Goal: Information Seeking & Learning: Learn about a topic

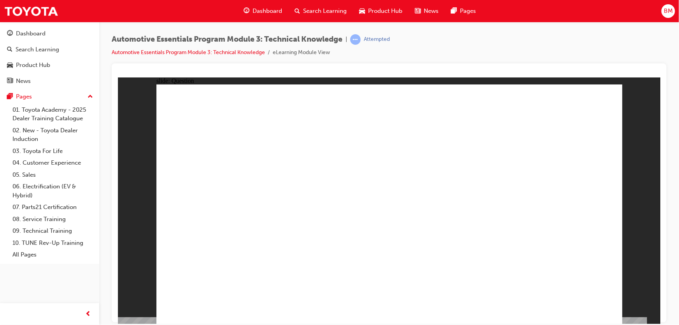
drag, startPoint x: 285, startPoint y: 206, endPoint x: 224, endPoint y: 189, distance: 63.3
radio input "true"
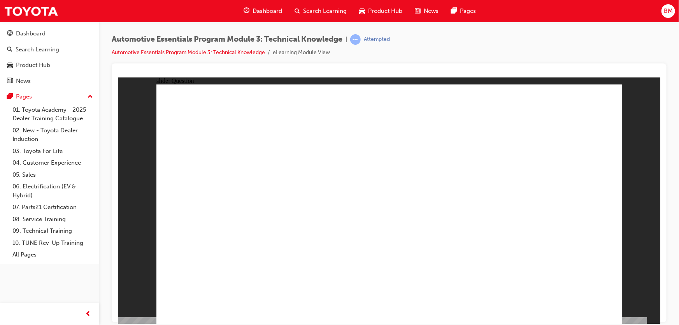
radio input "true"
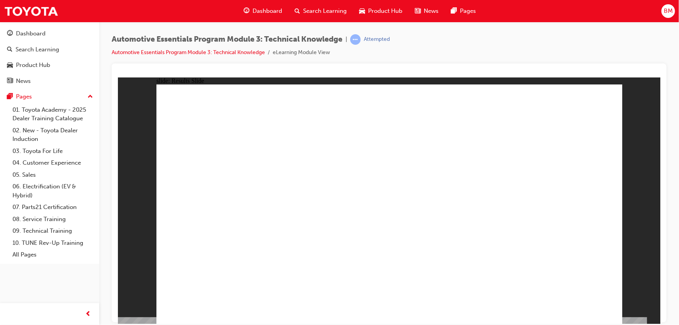
radio input "true"
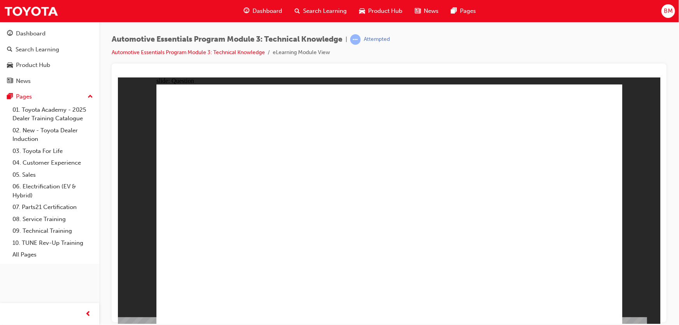
radio input "true"
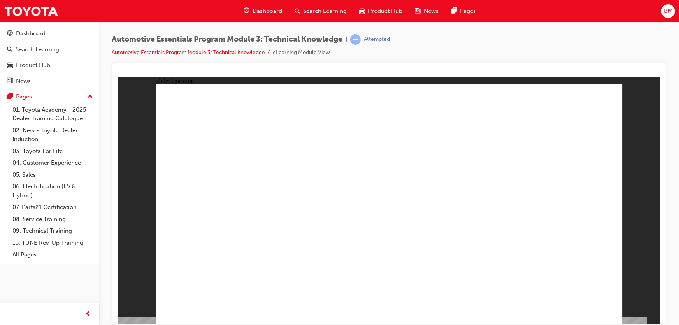
radio input "true"
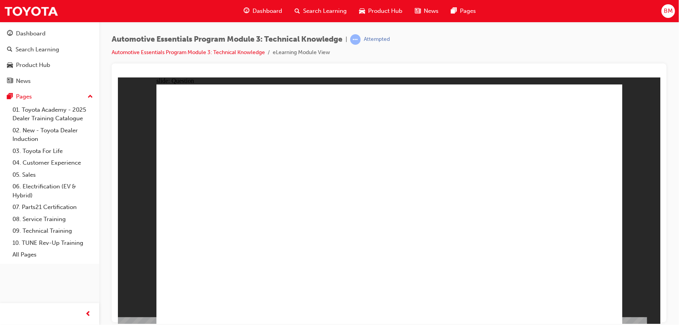
radio input "true"
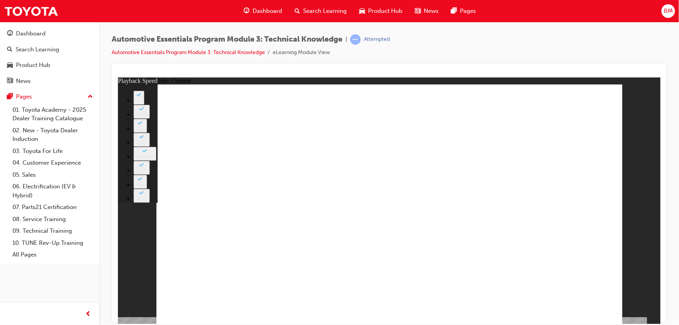
type input "8"
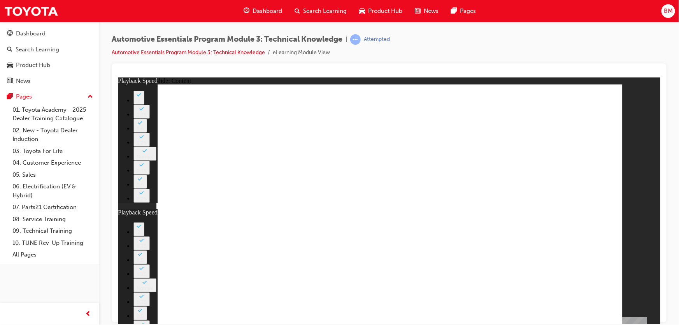
type input "10"
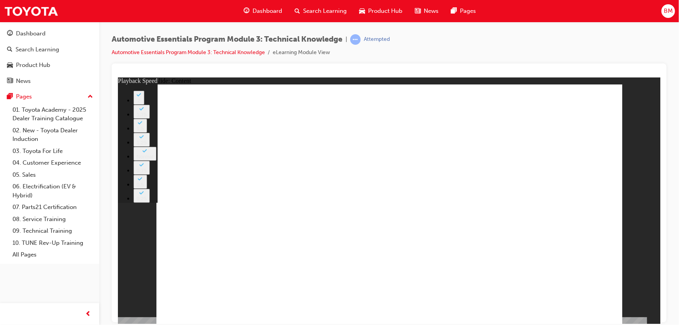
type input "5"
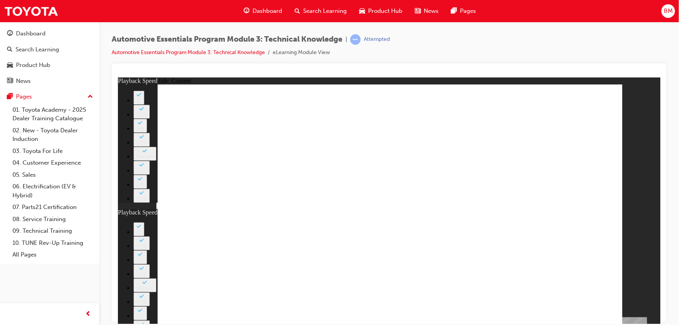
type input "10"
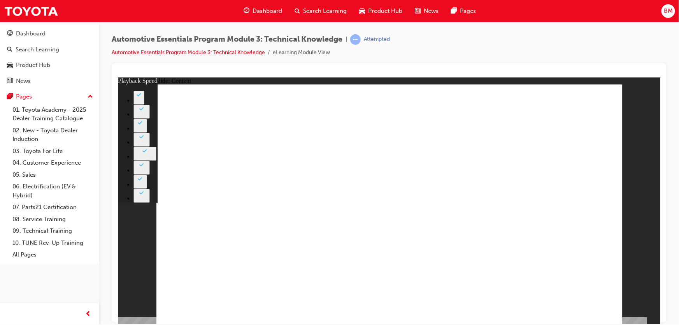
type input "2"
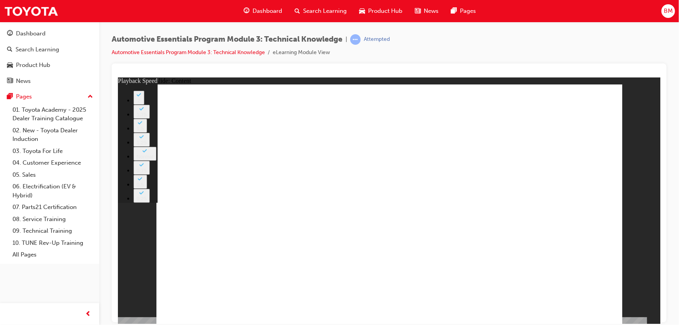
type input "7"
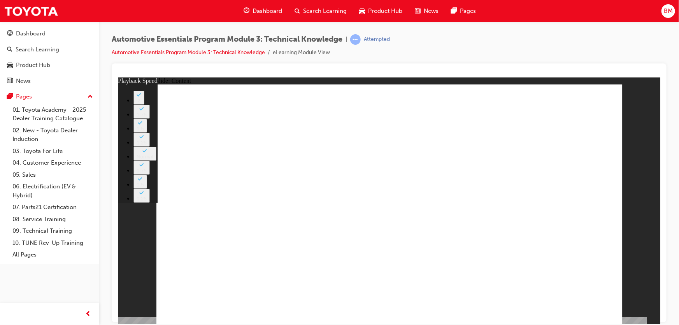
type input "21"
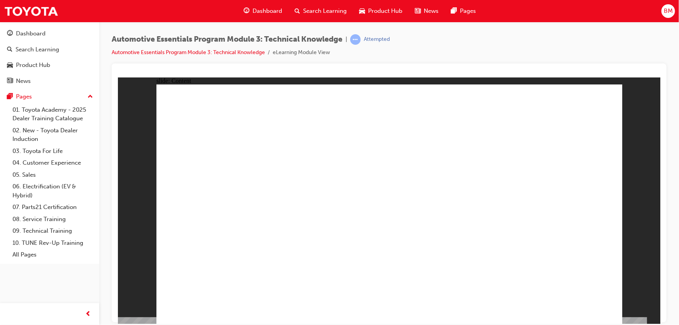
radio input "true"
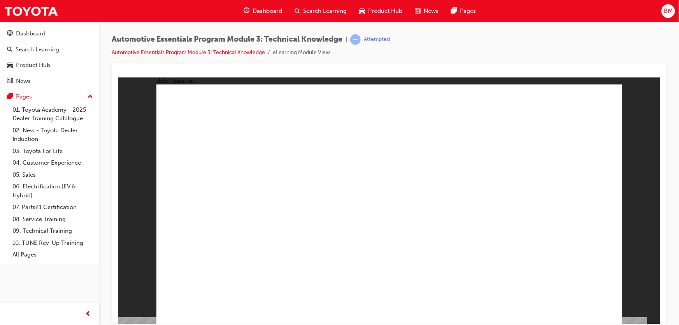
drag, startPoint x: 436, startPoint y: 193, endPoint x: 497, endPoint y: 253, distance: 86.4
radio input "true"
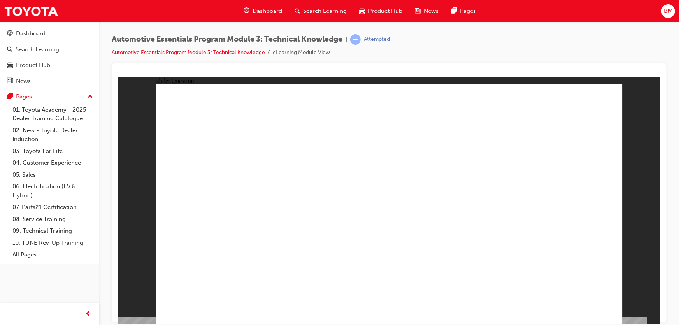
click at [248, 11] on span "guage-icon" at bounding box center [247, 11] width 6 height 10
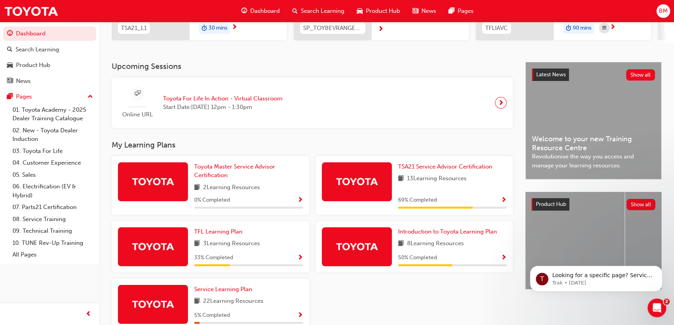
scroll to position [141, 0]
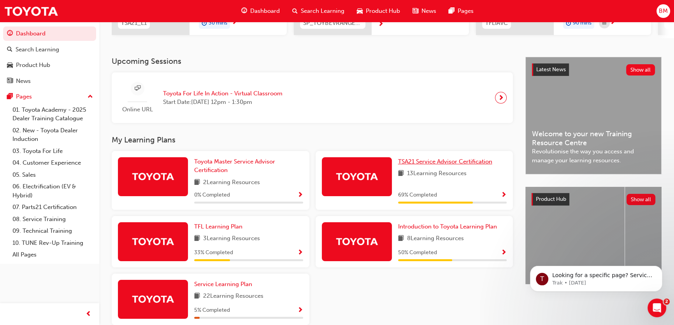
click at [440, 163] on span "TSA21 Service Advisor Certification" at bounding box center [445, 161] width 94 height 7
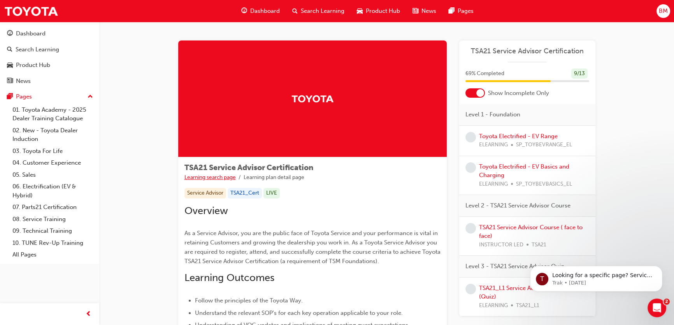
click link "Learning search page" at bounding box center [209, 177] width 51 height 7
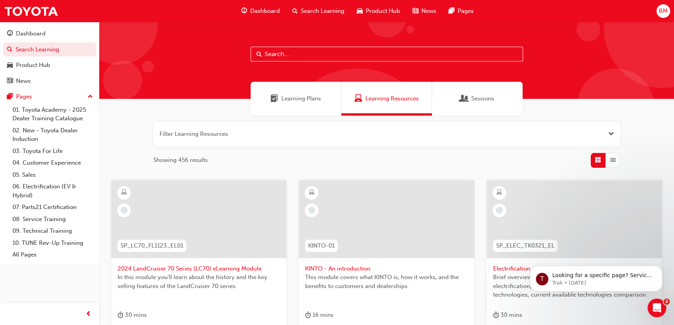
click at [293, 98] on span "Learning Plans" at bounding box center [301, 98] width 40 height 9
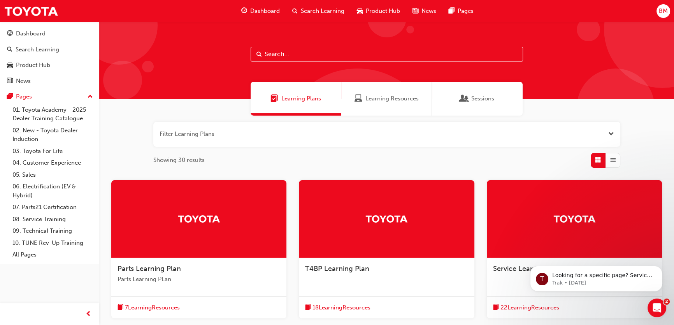
click at [253, 9] on span "Dashboard" at bounding box center [265, 11] width 30 height 9
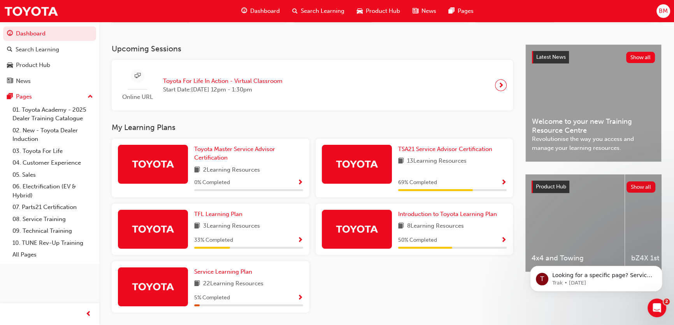
scroll to position [141, 0]
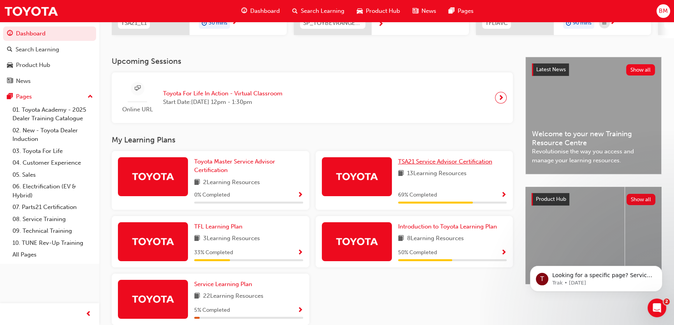
click at [446, 164] on span "TSA21 Service Advisor Certification" at bounding box center [445, 161] width 94 height 7
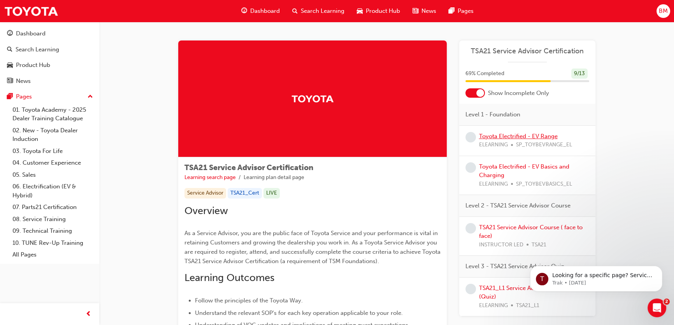
click at [523, 134] on link "Toyota Electrified - EV Range" at bounding box center [518, 136] width 79 height 7
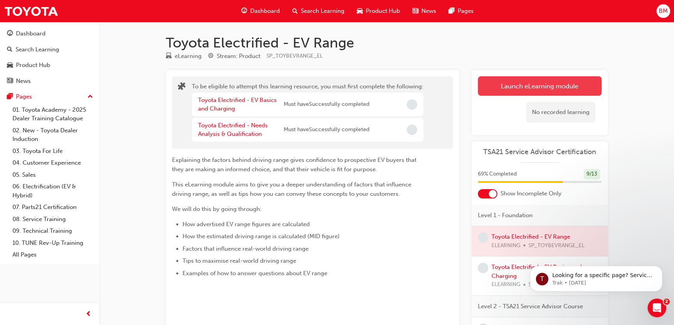
click at [528, 86] on button "Launch eLearning module" at bounding box center [540, 85] width 124 height 19
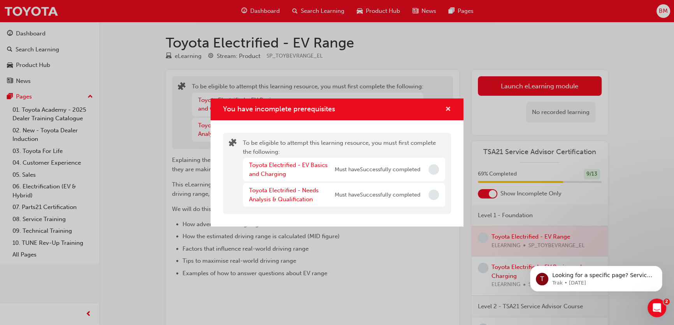
click at [446, 110] on span "cross-icon" at bounding box center [448, 109] width 6 height 7
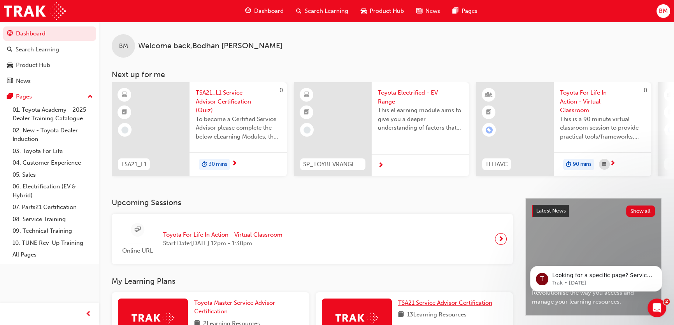
click at [439, 306] on span "TSA21 Service Advisor Certification" at bounding box center [445, 302] width 94 height 7
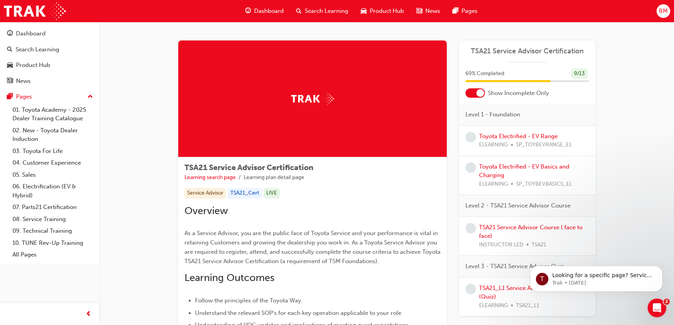
click at [512, 140] on div "Toyota Electrified - EV Range ELEARNING SP_TOYBEVRANGE_EL" at bounding box center [525, 141] width 93 height 18
click at [511, 135] on link "Toyota Electrified - EV Range" at bounding box center [518, 136] width 79 height 7
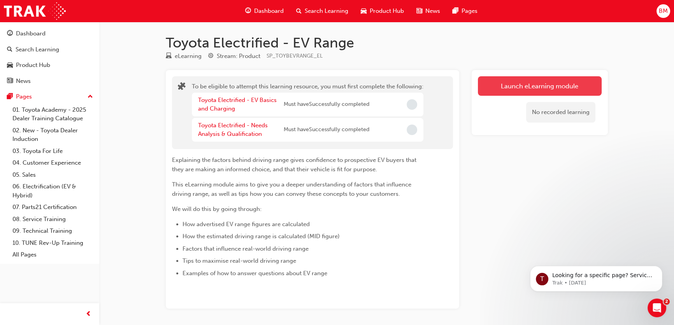
click at [512, 88] on button "Launch eLearning module" at bounding box center [540, 85] width 124 height 19
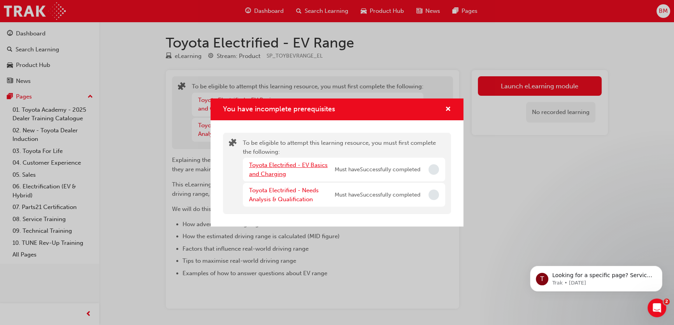
click at [300, 162] on link "Toyota Electrified - EV Basics and Charging" at bounding box center [288, 170] width 79 height 16
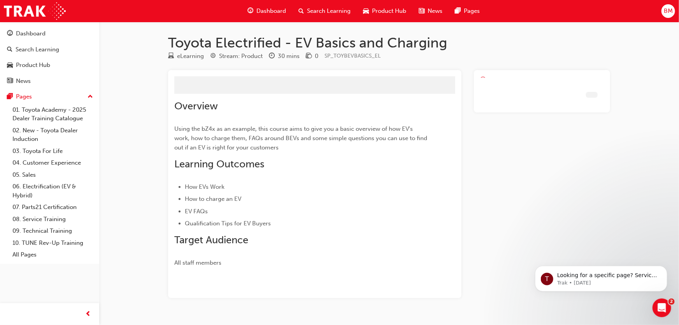
click at [300, 162] on div "Overview Using the bZ4x as an example, this course aims to give you a basic ove…" at bounding box center [300, 183] width 253 height 167
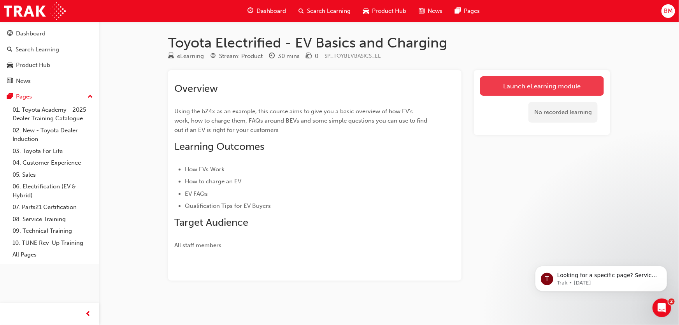
click at [498, 83] on link "Launch eLearning module" at bounding box center [542, 85] width 124 height 19
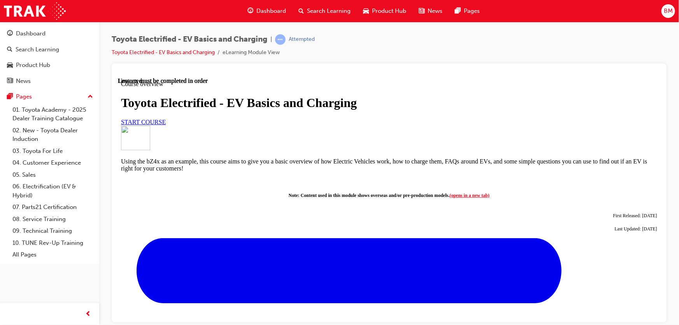
click at [165, 125] on link "START COURSE" at bounding box center [143, 121] width 45 height 7
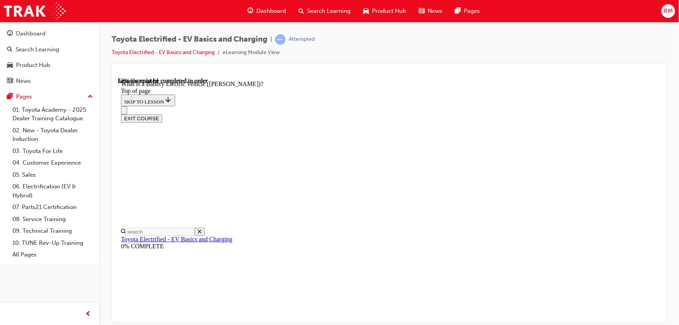
scroll to position [895, 0]
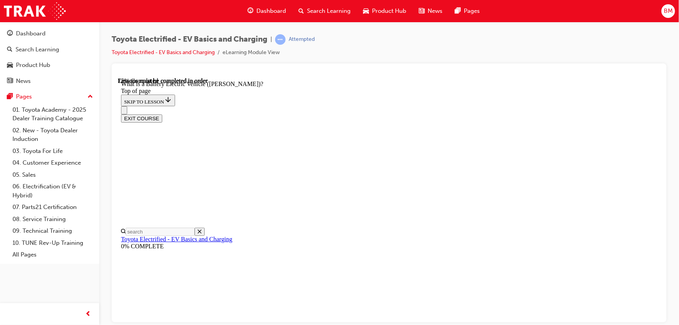
scroll to position [859, 0]
